Goal: Task Accomplishment & Management: Manage account settings

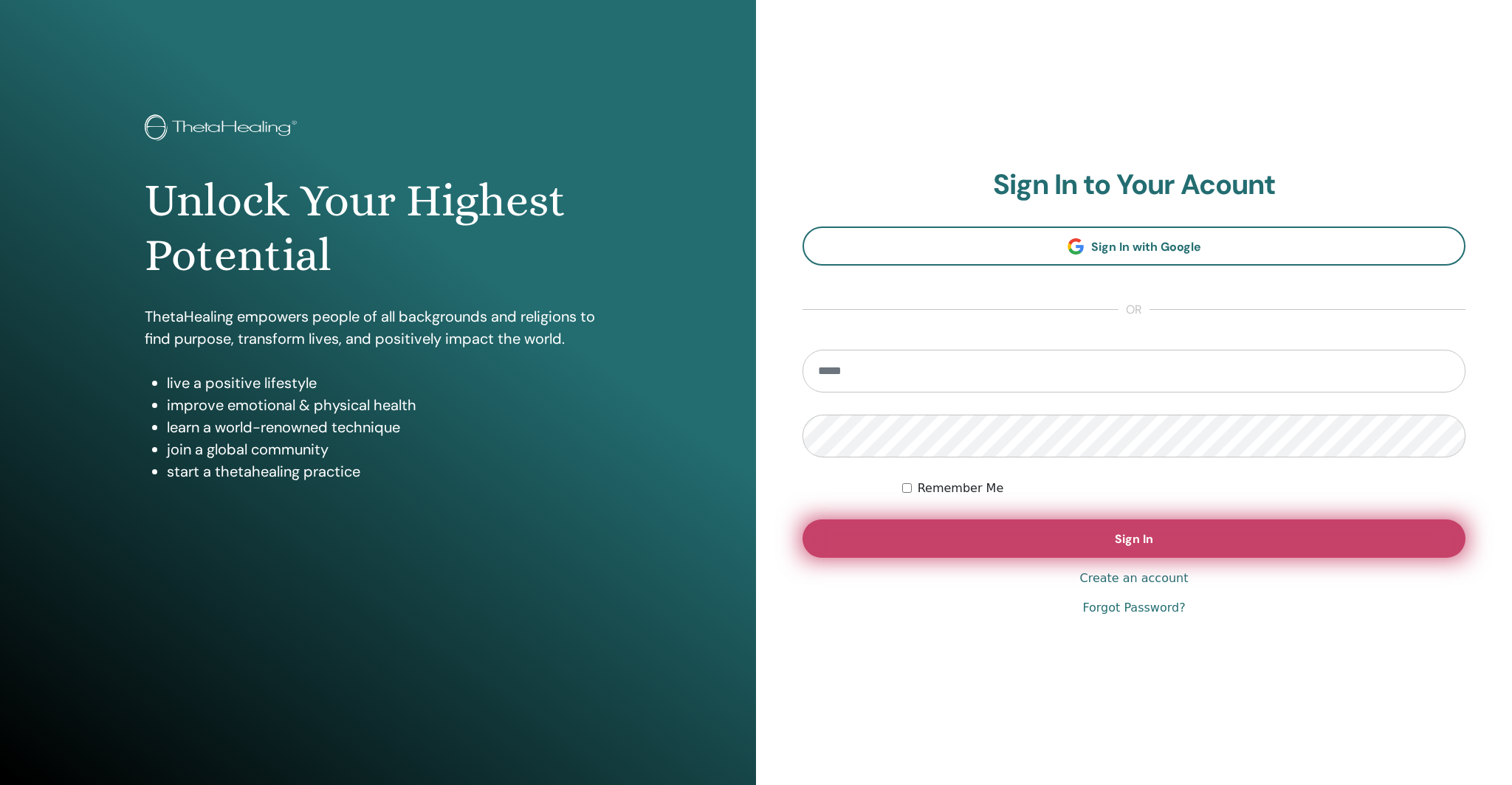
type input "**********"
click at [1152, 538] on span "Sign In" at bounding box center [1134, 539] width 39 height 15
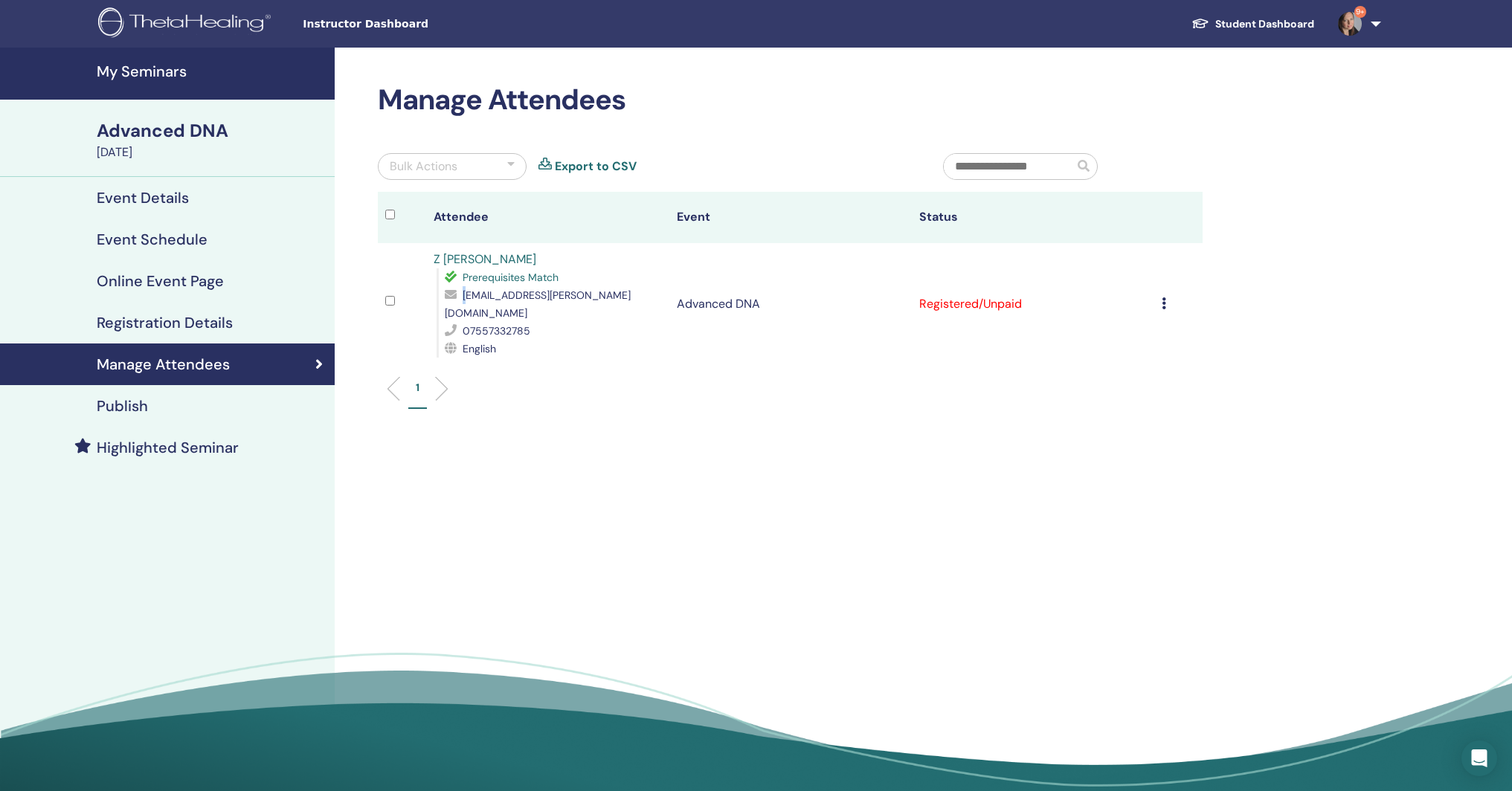
click at [467, 295] on span "zed.lowe@hotmail.co.uk" at bounding box center [537, 304] width 186 height 31
click at [625, 420] on div "Manage Attendees Bulk Actions Export to CSV Attendee Event Status Z Lowe Prereq…" at bounding box center [838, 425] width 1008 height 754
click at [144, 69] on h4 "My Seminars" at bounding box center [211, 71] width 229 height 18
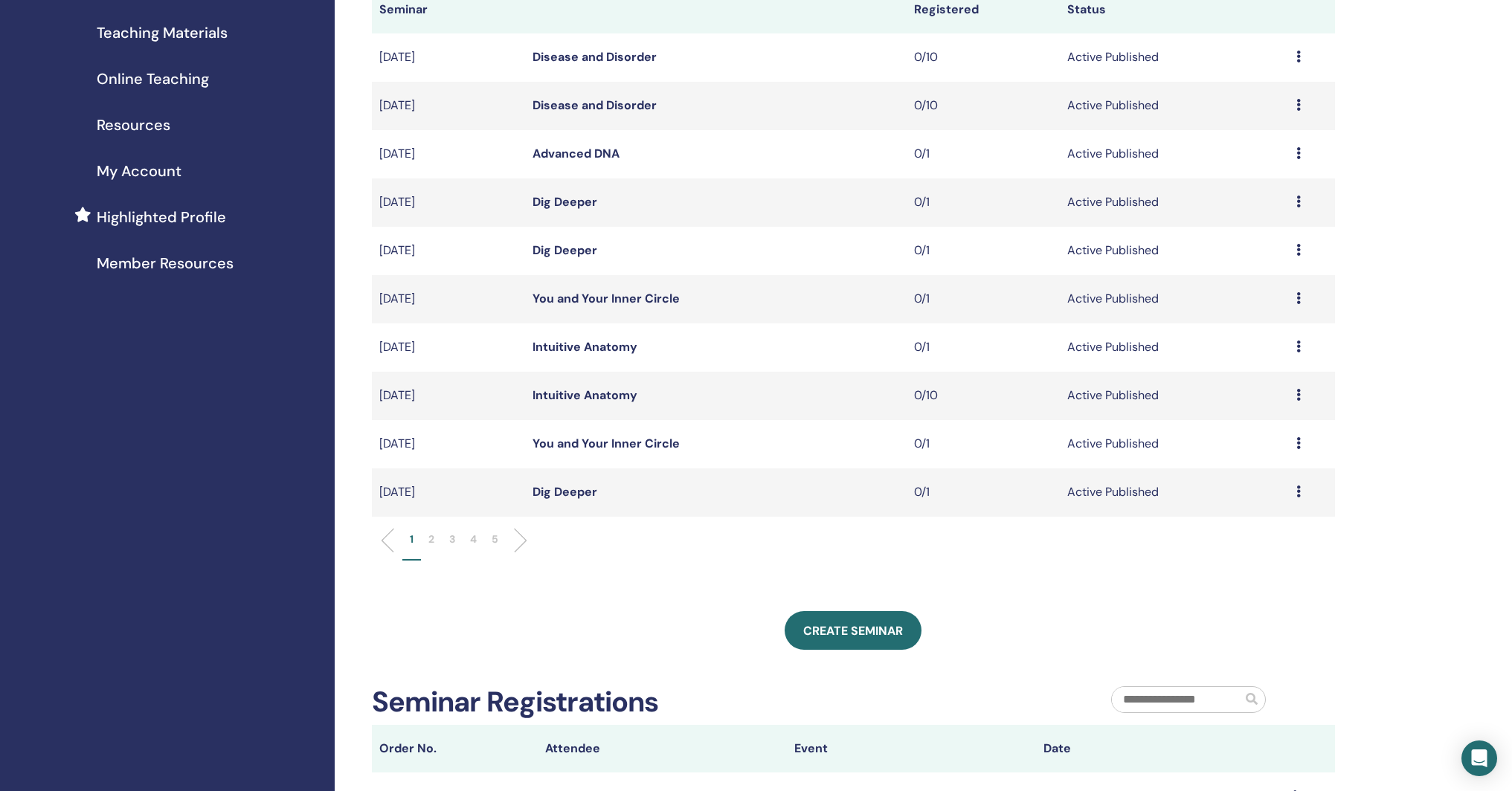
scroll to position [223, 0]
click at [431, 536] on p "2" at bounding box center [431, 539] width 6 height 15
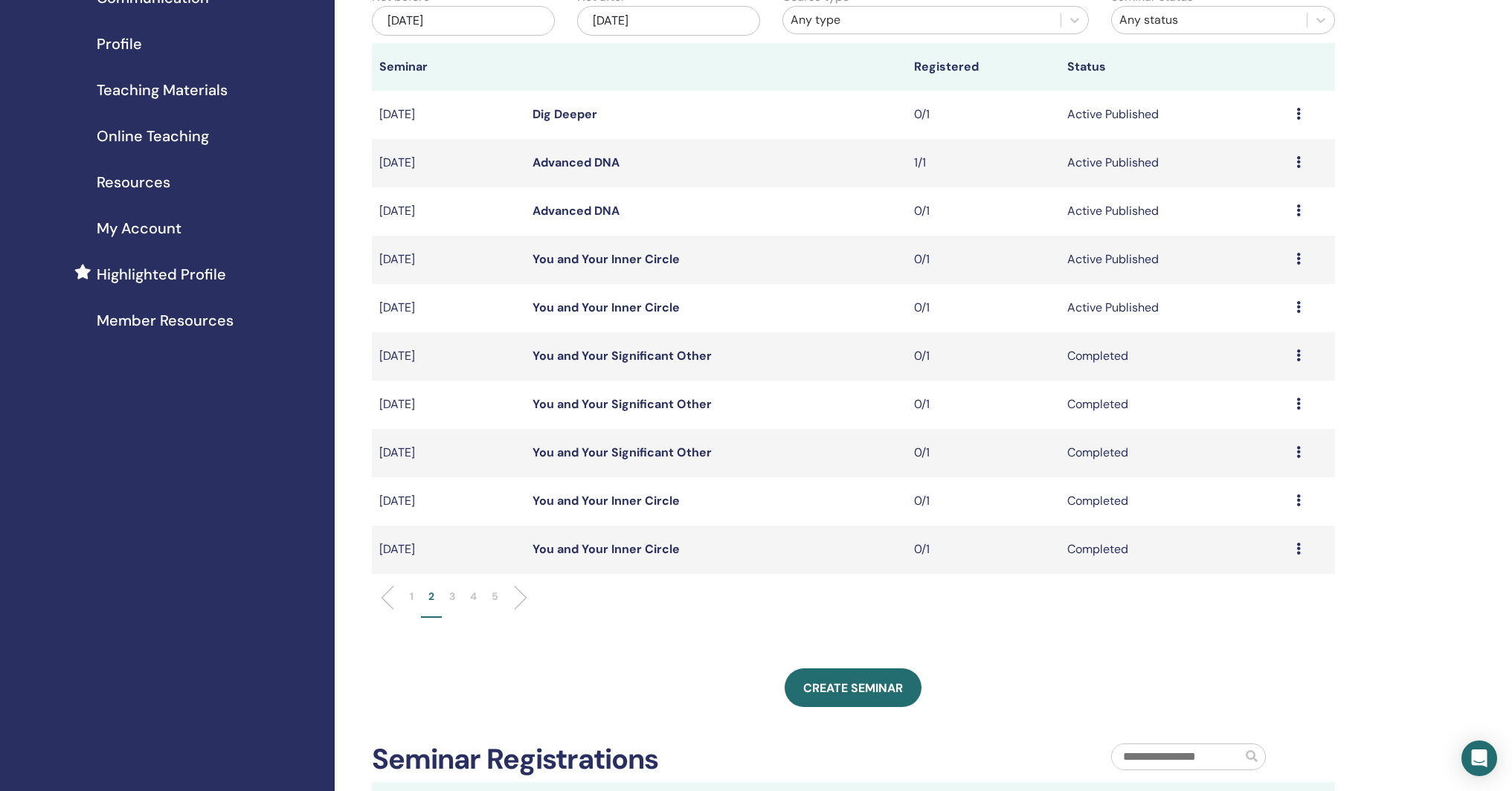
scroll to position [163, 0]
click at [552, 162] on link "Advanced DNA" at bounding box center [575, 165] width 87 height 15
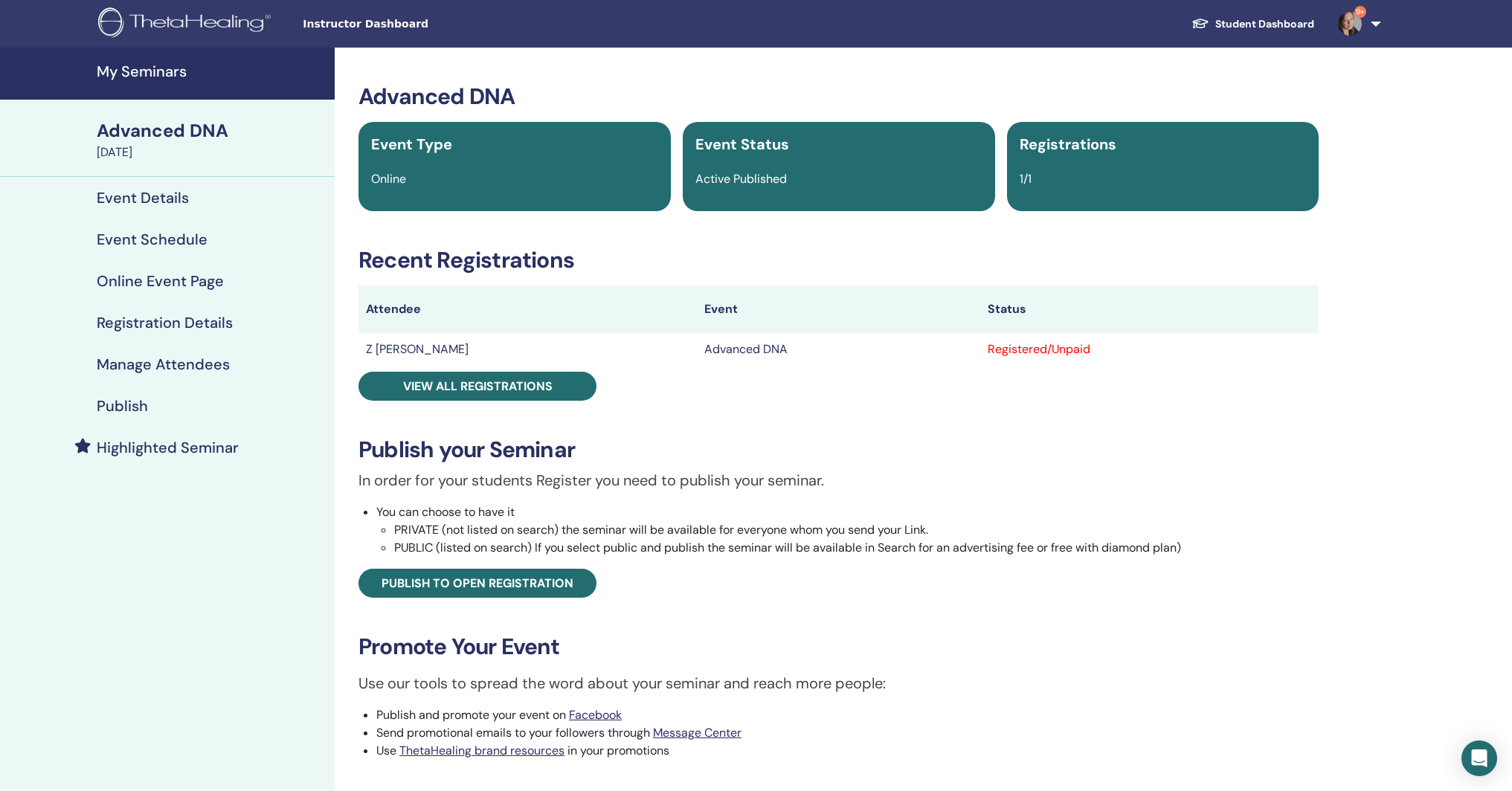
click at [158, 194] on h4 "Event Details" at bounding box center [143, 197] width 92 height 18
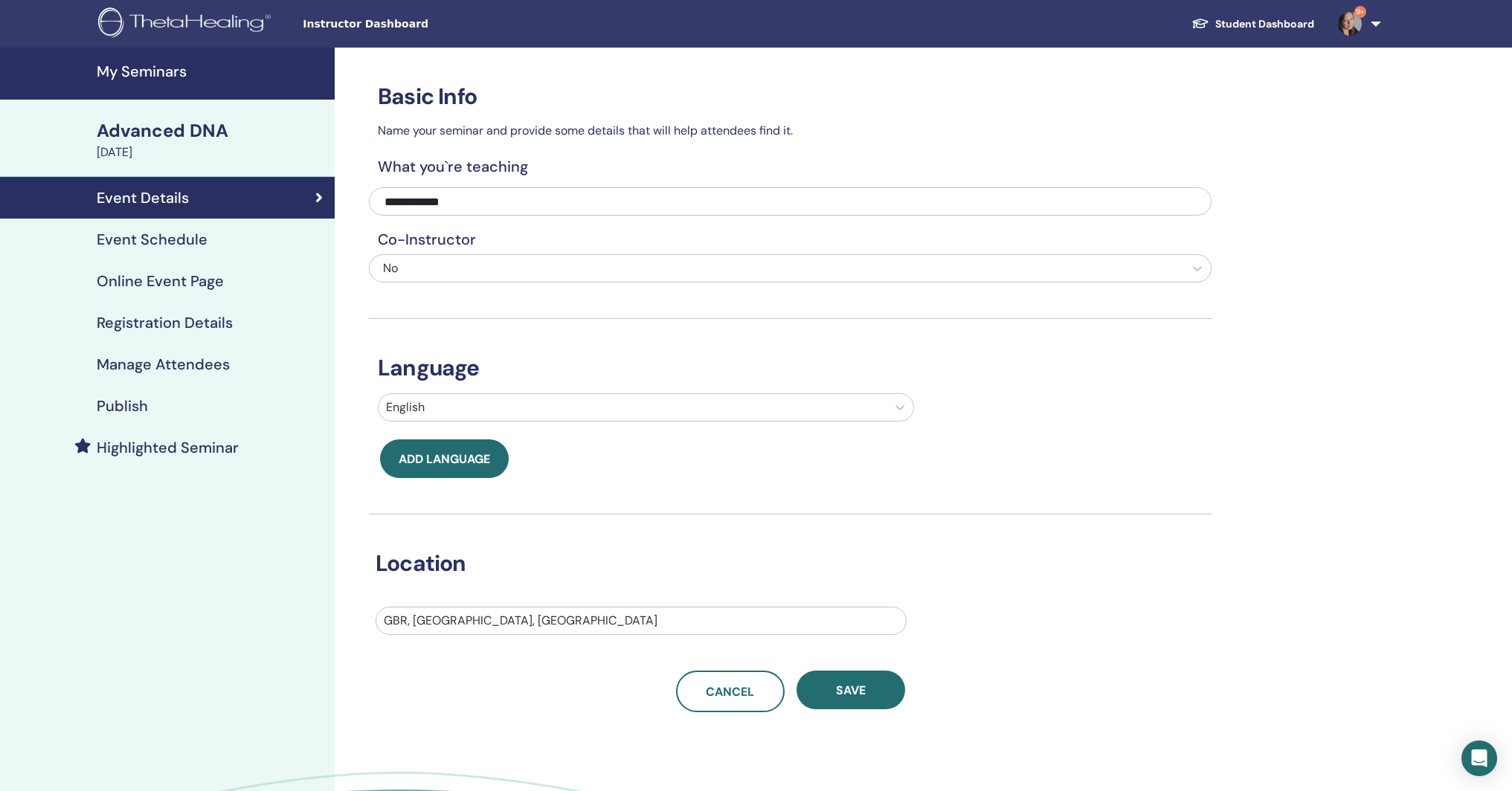
click at [158, 361] on h4 "Manage Attendees" at bounding box center [164, 365] width 133 height 18
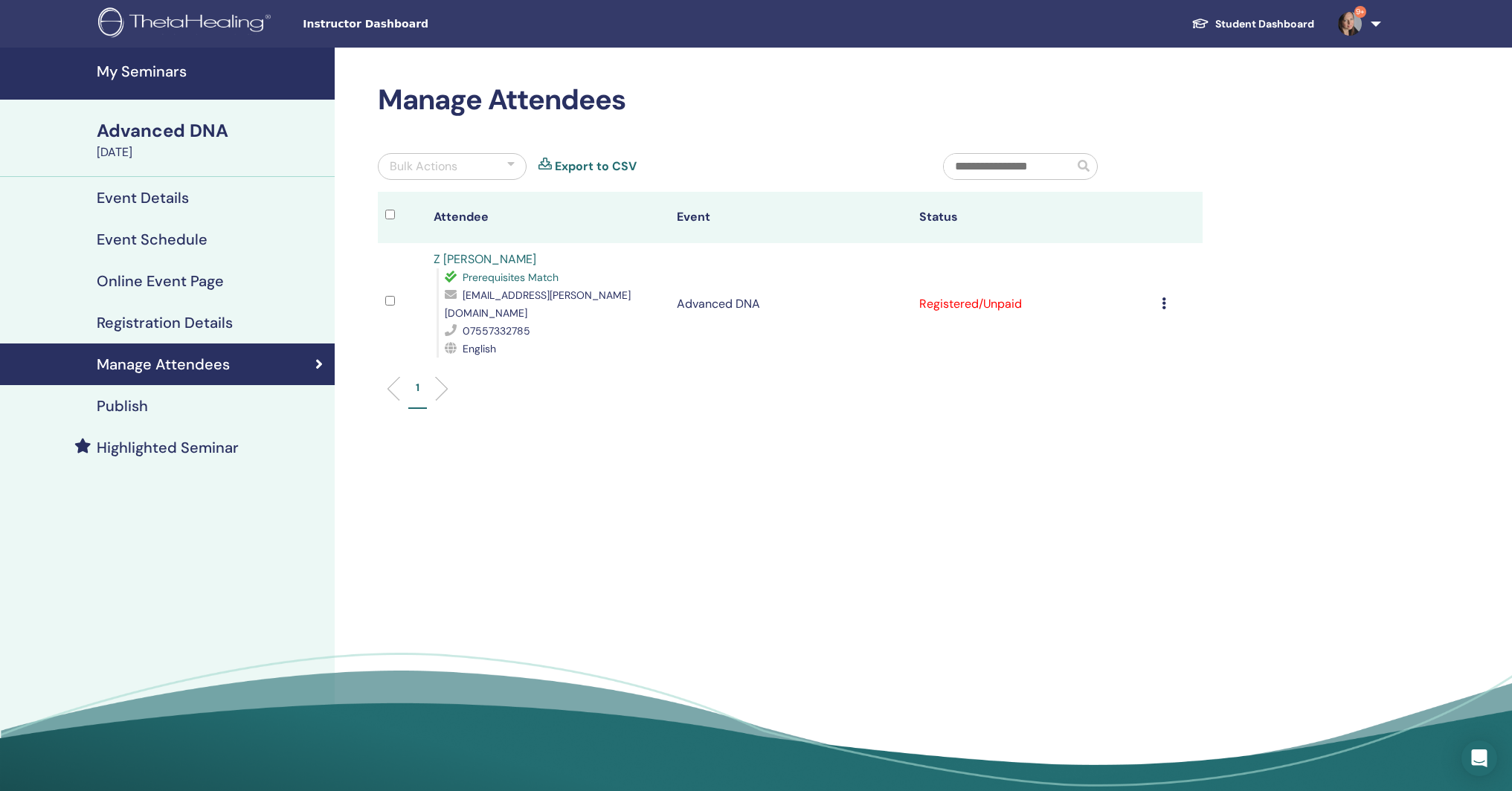
click at [169, 322] on h4 "Registration Details" at bounding box center [165, 323] width 136 height 18
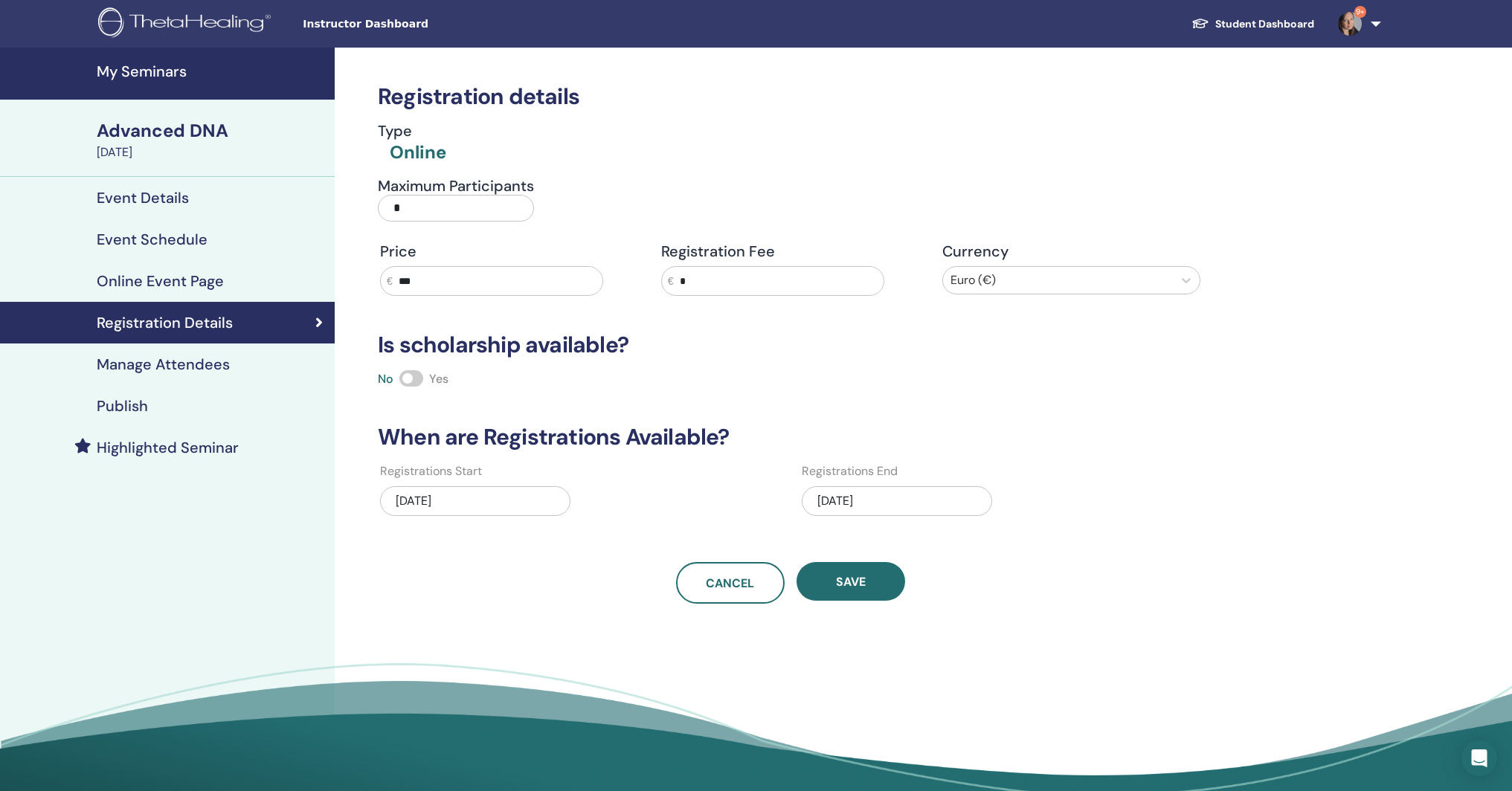
click at [427, 208] on input "*" at bounding box center [456, 208] width 156 height 27
type input "**"
click at [853, 590] on button "Save" at bounding box center [851, 582] width 108 height 39
click at [871, 587] on button "Save" at bounding box center [851, 582] width 108 height 39
click at [130, 280] on h4 "Online Event Page" at bounding box center [161, 281] width 128 height 18
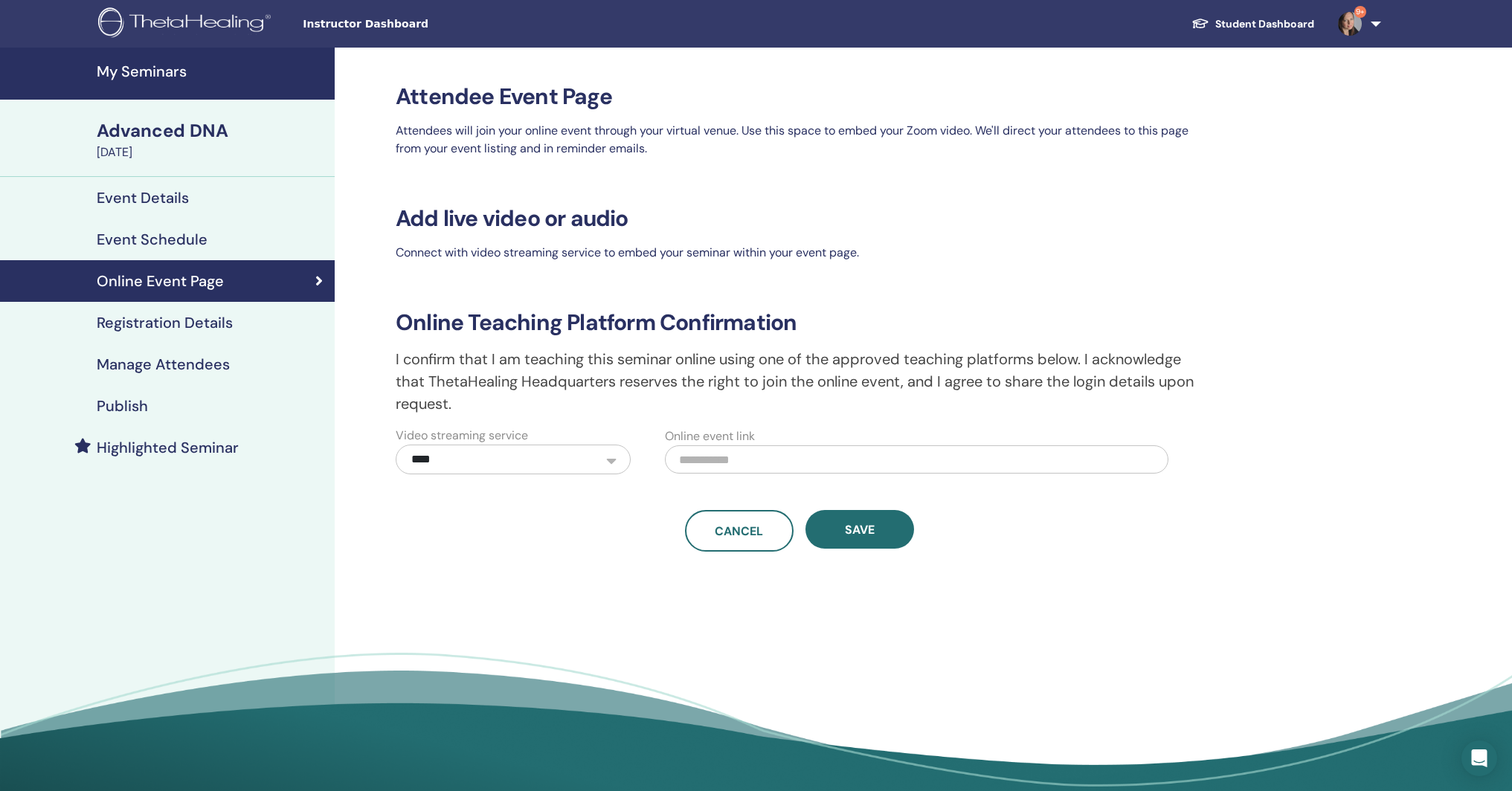
click at [143, 195] on h4 "Event Details" at bounding box center [143, 197] width 92 height 18
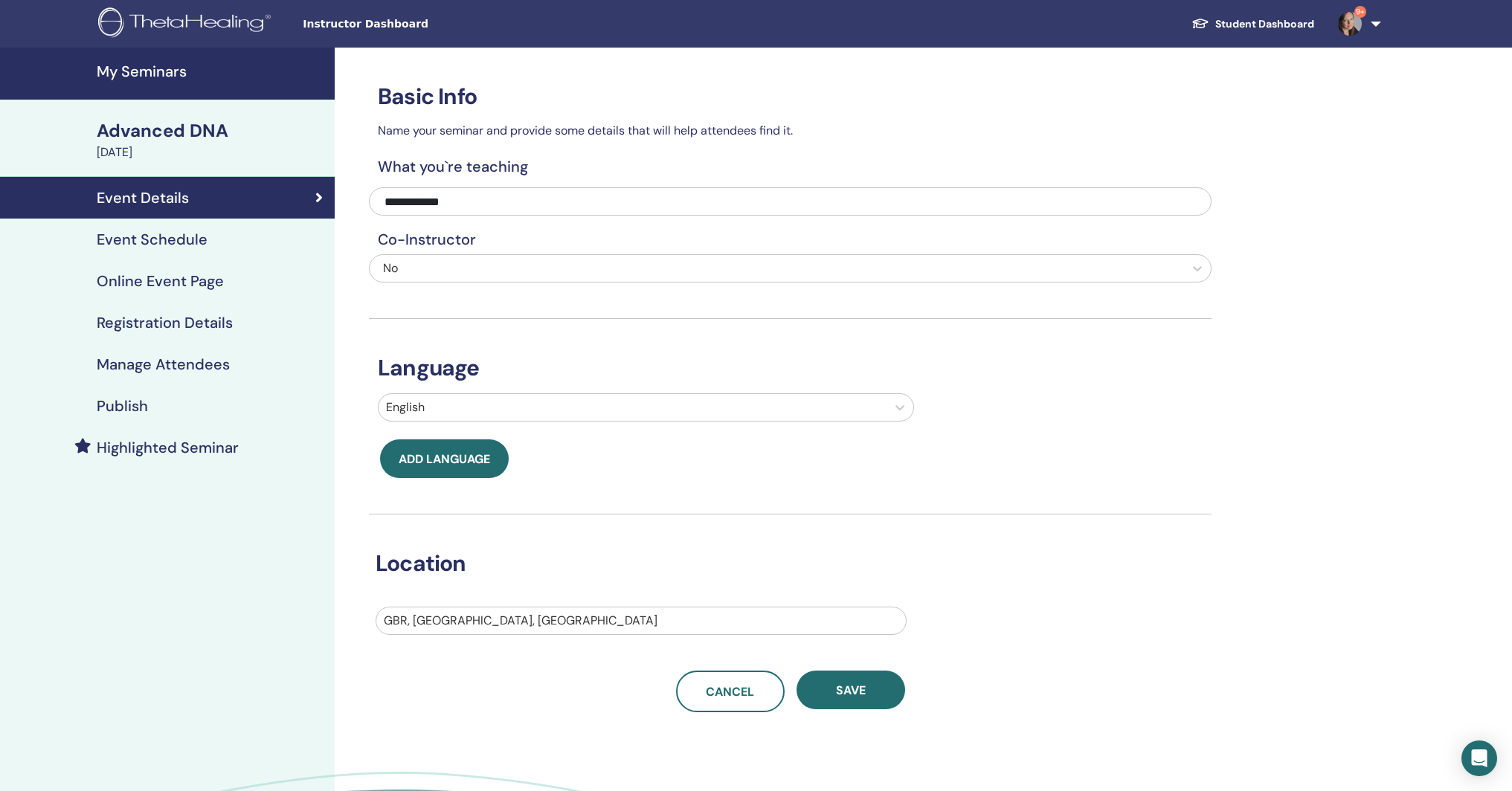
click at [155, 322] on h4 "Registration Details" at bounding box center [165, 323] width 136 height 18
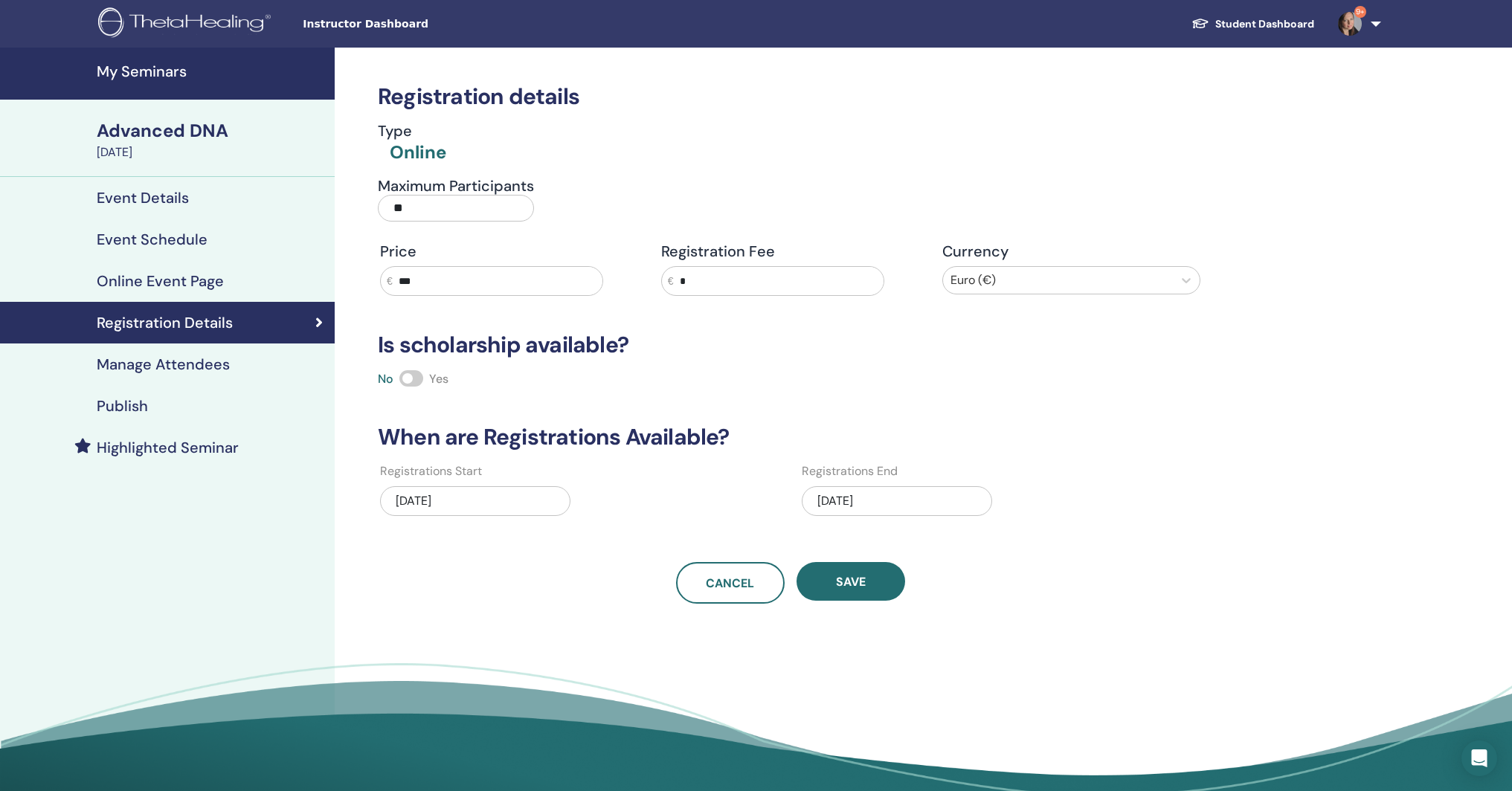
click at [158, 240] on h4 "Event Schedule" at bounding box center [152, 239] width 110 height 18
